Goal: Transaction & Acquisition: Purchase product/service

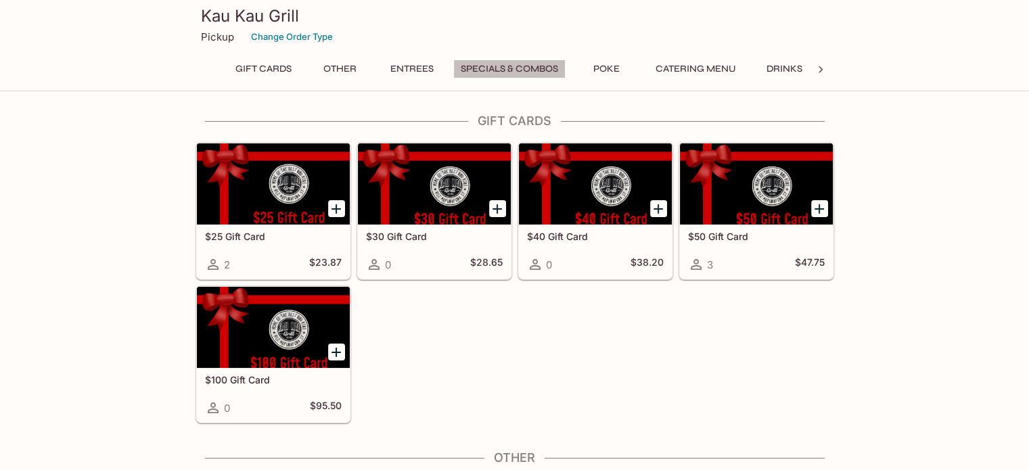
click at [514, 70] on button "Specials & Combos" at bounding box center [509, 69] width 112 height 19
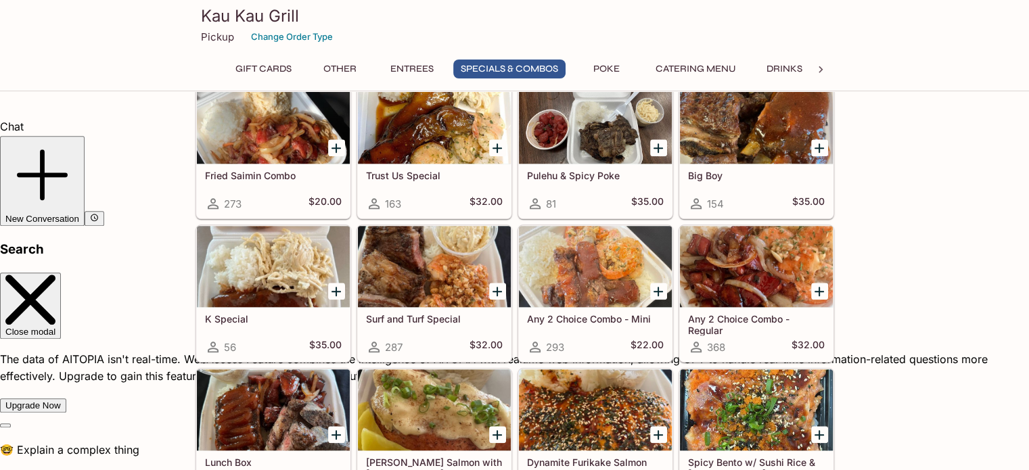
scroll to position [1329, 0]
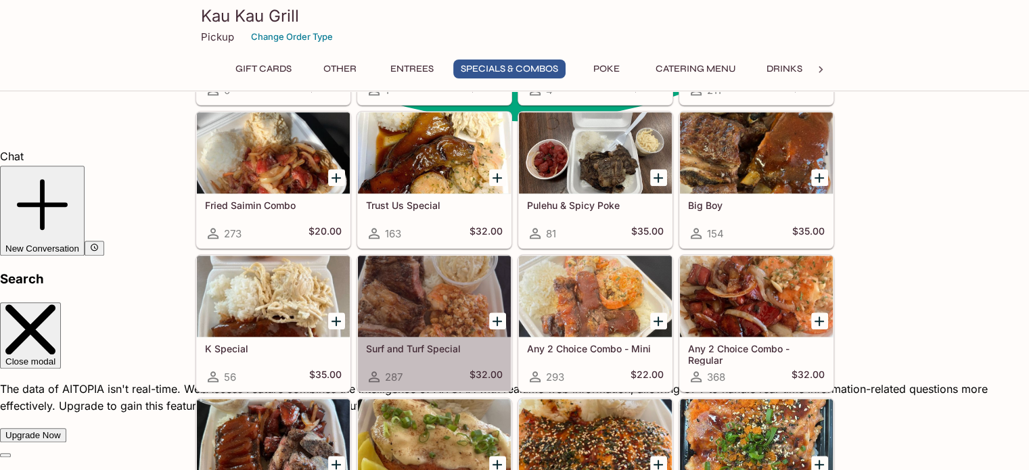
click at [392, 305] on div at bounding box center [434, 296] width 153 height 81
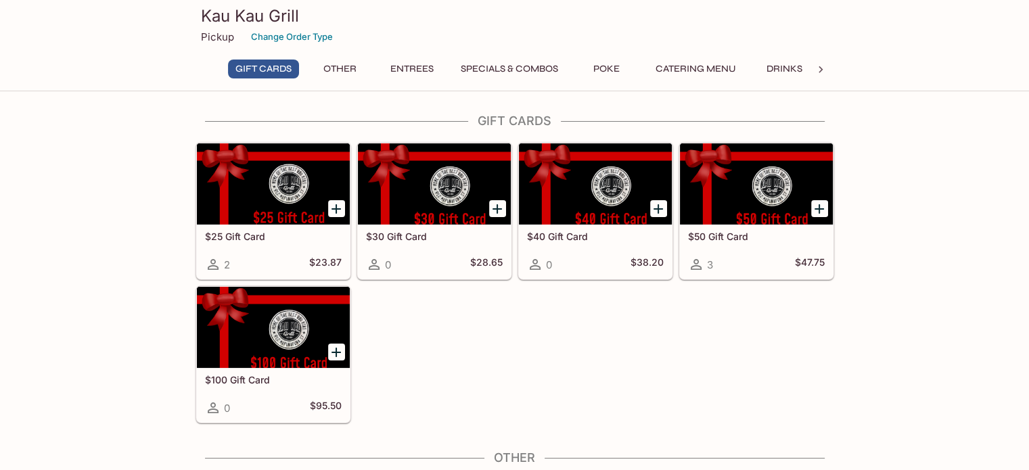
click at [327, 68] on button "Other" at bounding box center [340, 69] width 61 height 19
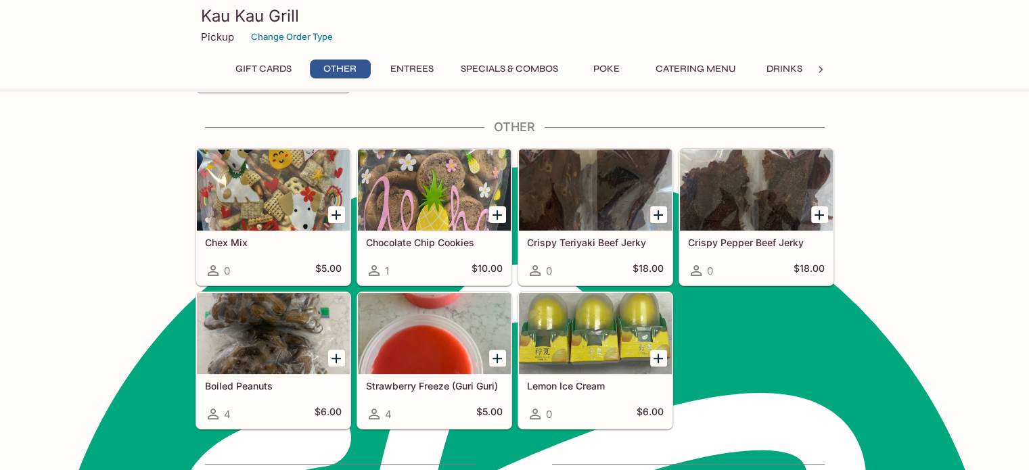
scroll to position [334, 0]
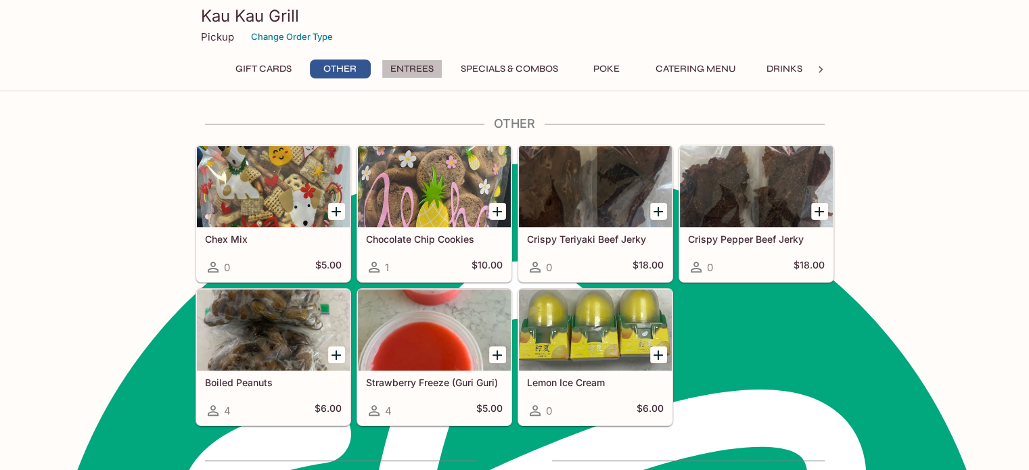
click at [427, 71] on button "Entrees" at bounding box center [412, 69] width 61 height 19
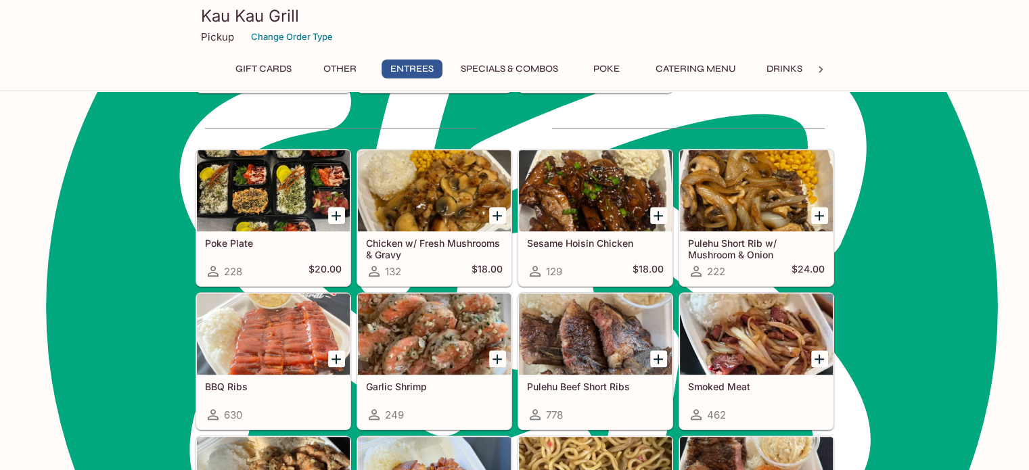
scroll to position [671, 0]
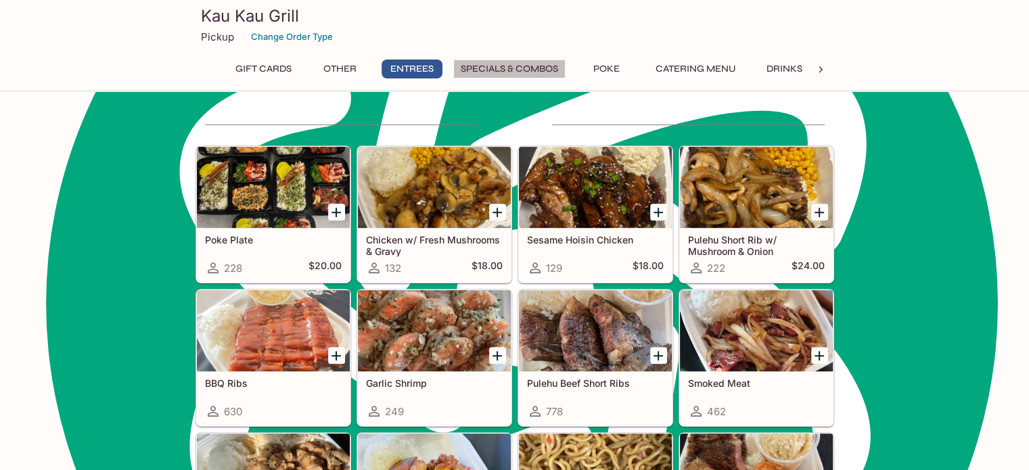
click at [541, 64] on button "Specials & Combos" at bounding box center [509, 69] width 112 height 19
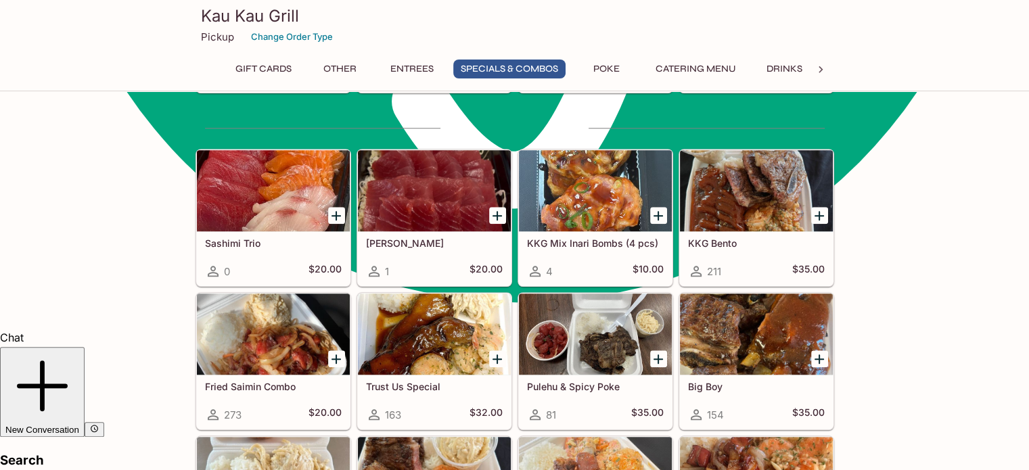
scroll to position [1149, 0]
